Goal: Task Accomplishment & Management: Use online tool/utility

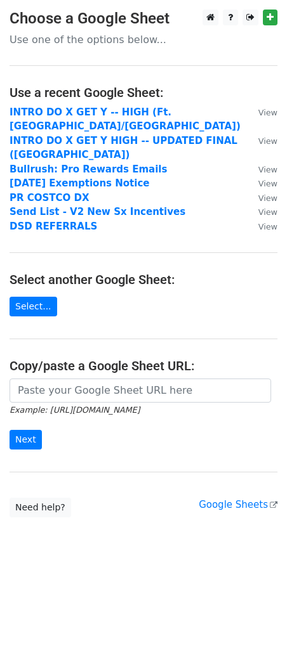
click at [71, 379] on div at bounding box center [144, 391] width 268 height 24
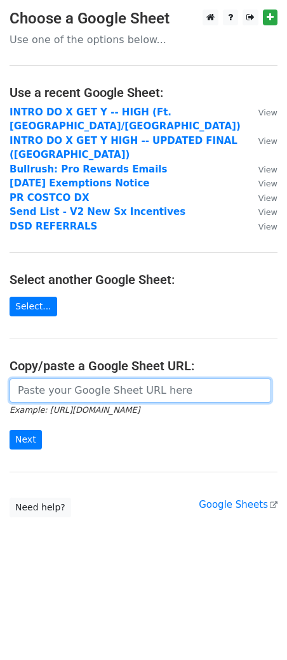
click at [68, 379] on input "url" at bounding box center [140, 391] width 261 height 24
paste input "https://docs.google.com/spreadsheets/d/1JCWpI-lnC1X_r_P-CA5EZmJDh33FLIIB08R1_xD…"
type input "https://docs.google.com/spreadsheets/d/1JCWpI-lnC1X_r_P-CA5EZmJDh33FLIIB08R1_xD…"
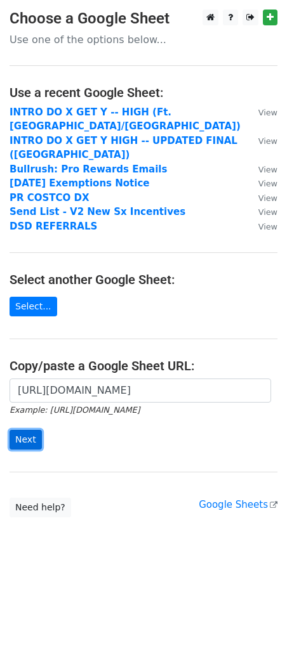
scroll to position [0, 0]
click at [27, 430] on input "Next" at bounding box center [26, 440] width 32 height 20
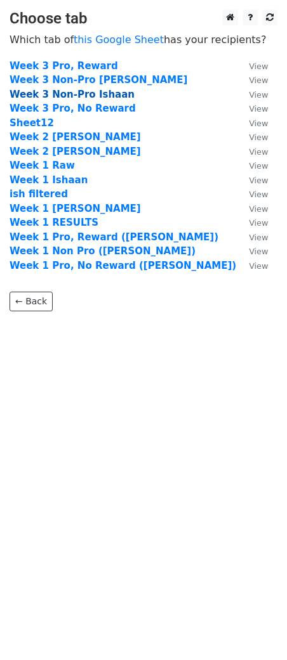
click at [98, 95] on strong "Week 3 Non-Pro Ishaan" at bounding box center [72, 94] width 125 height 11
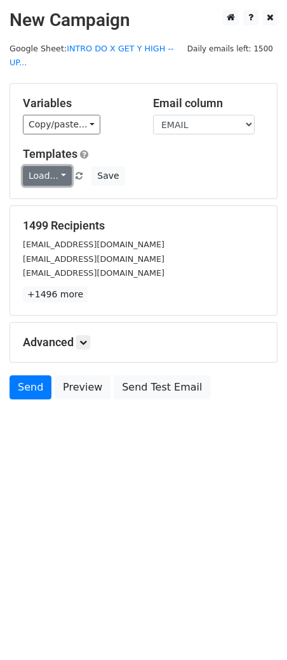
click at [48, 166] on link "Load..." at bounding box center [47, 176] width 49 height 20
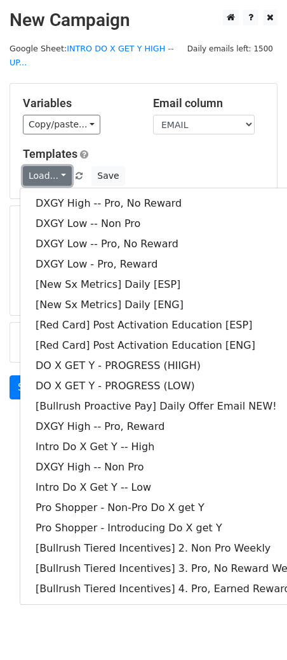
click at [48, 166] on link "Load..." at bounding box center [47, 176] width 49 height 20
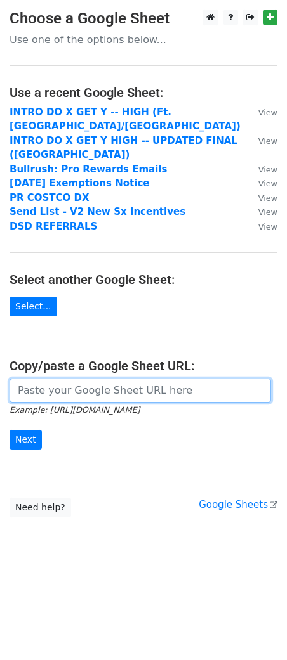
click at [38, 379] on input "url" at bounding box center [140, 391] width 261 height 24
paste input "[URL][DOMAIN_NAME]"
type input "[URL][DOMAIN_NAME]"
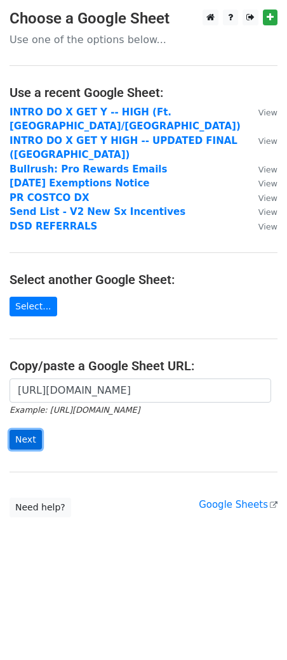
click at [30, 430] on input "Next" at bounding box center [26, 440] width 32 height 20
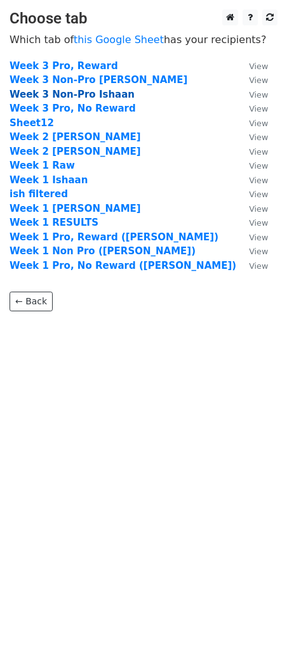
click at [96, 93] on strong "Week 3 Non-Pro Ishaan" at bounding box center [72, 94] width 125 height 11
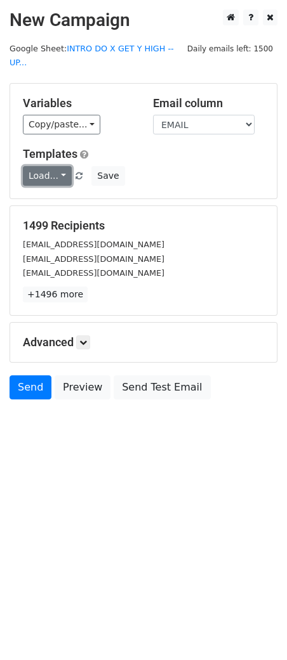
click at [36, 166] on link "Load..." at bounding box center [47, 176] width 49 height 20
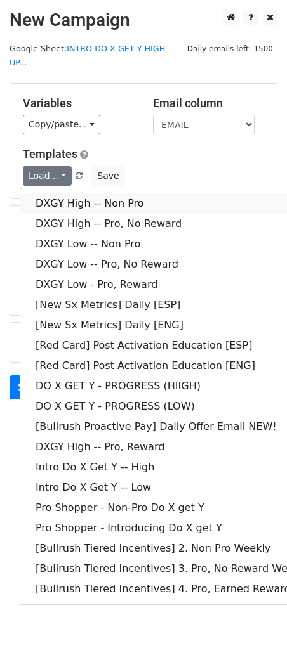
click at [87, 193] on link "DXGY High -- Non Pro" at bounding box center [182, 203] width 325 height 20
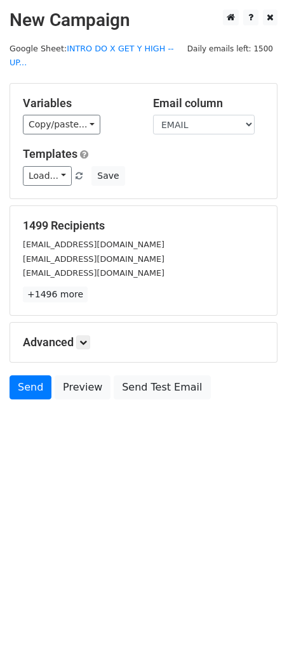
click at [139, 382] on div "Send Preview Send Test Email" at bounding box center [143, 390] width 287 height 30
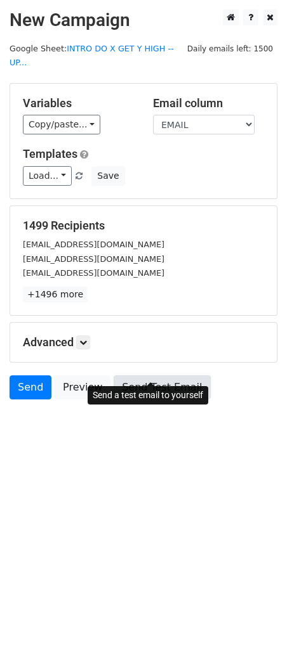
click at [139, 375] on link "Send Test Email" at bounding box center [161, 387] width 96 height 24
click at [165, 375] on link "Send Test Email" at bounding box center [161, 387] width 96 height 24
